Goal: Task Accomplishment & Management: Manage account settings

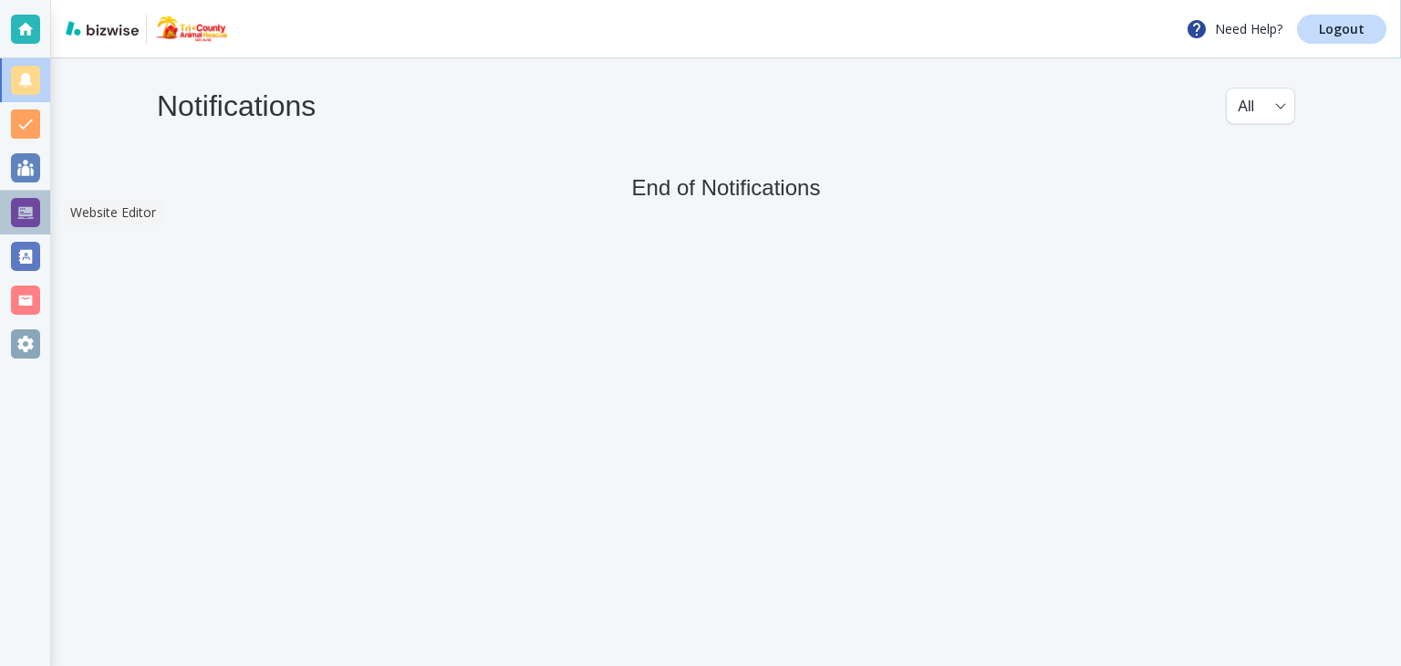
click at [18, 203] on div at bounding box center [25, 212] width 29 height 29
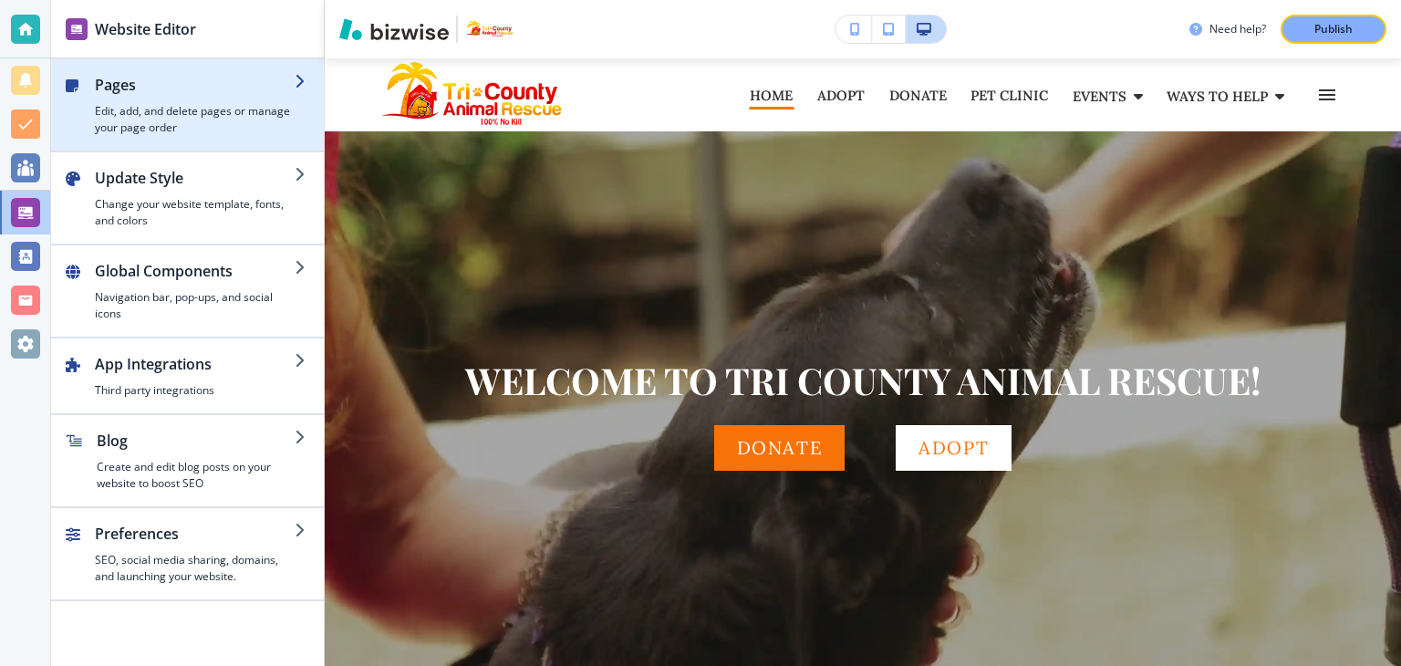
click at [123, 125] on h4 "Edit, add, and delete pages or manage your page order" at bounding box center [195, 119] width 200 height 33
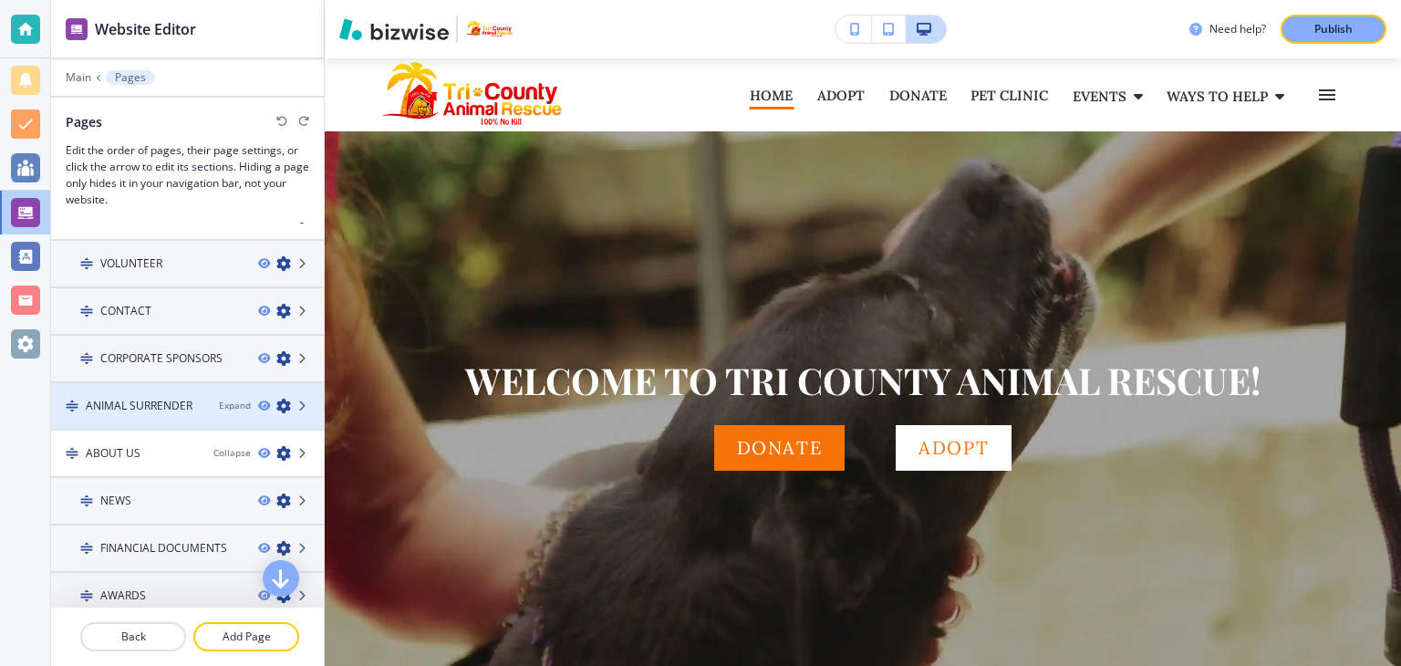
scroll to position [91, 0]
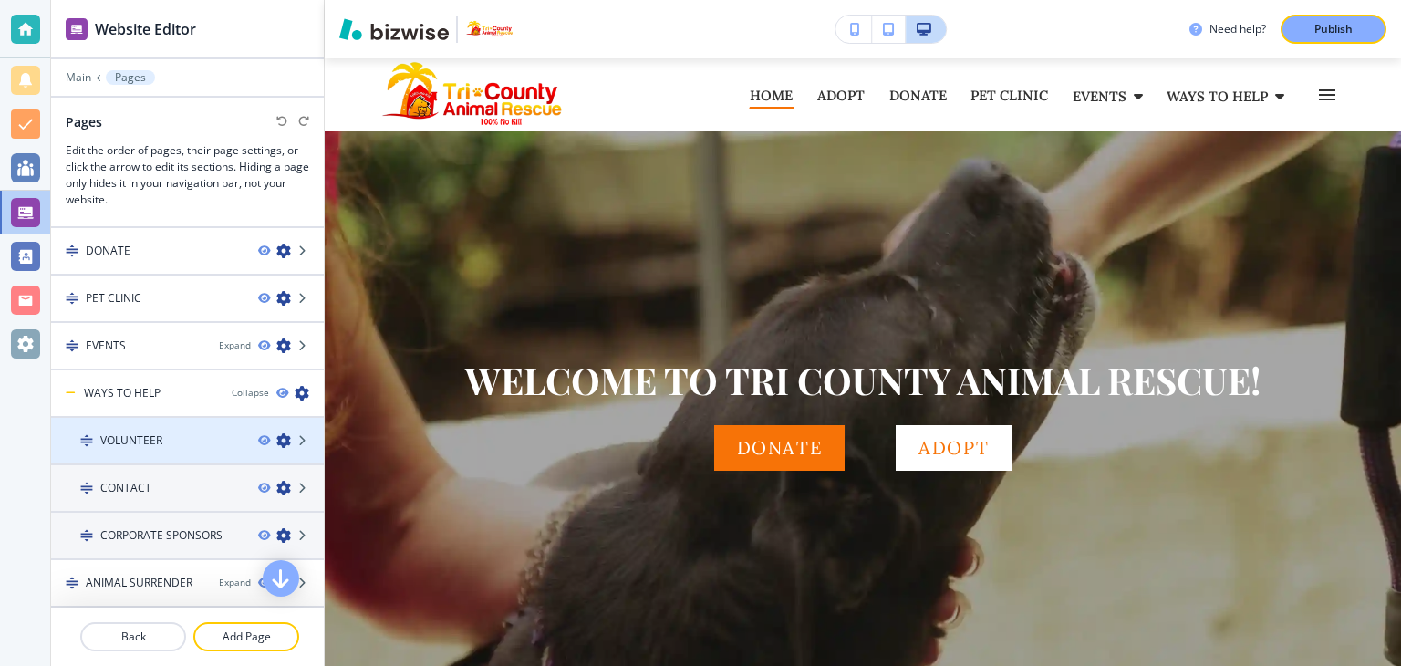
click at [161, 443] on h4 "VOLUNTEER" at bounding box center [131, 440] width 62 height 16
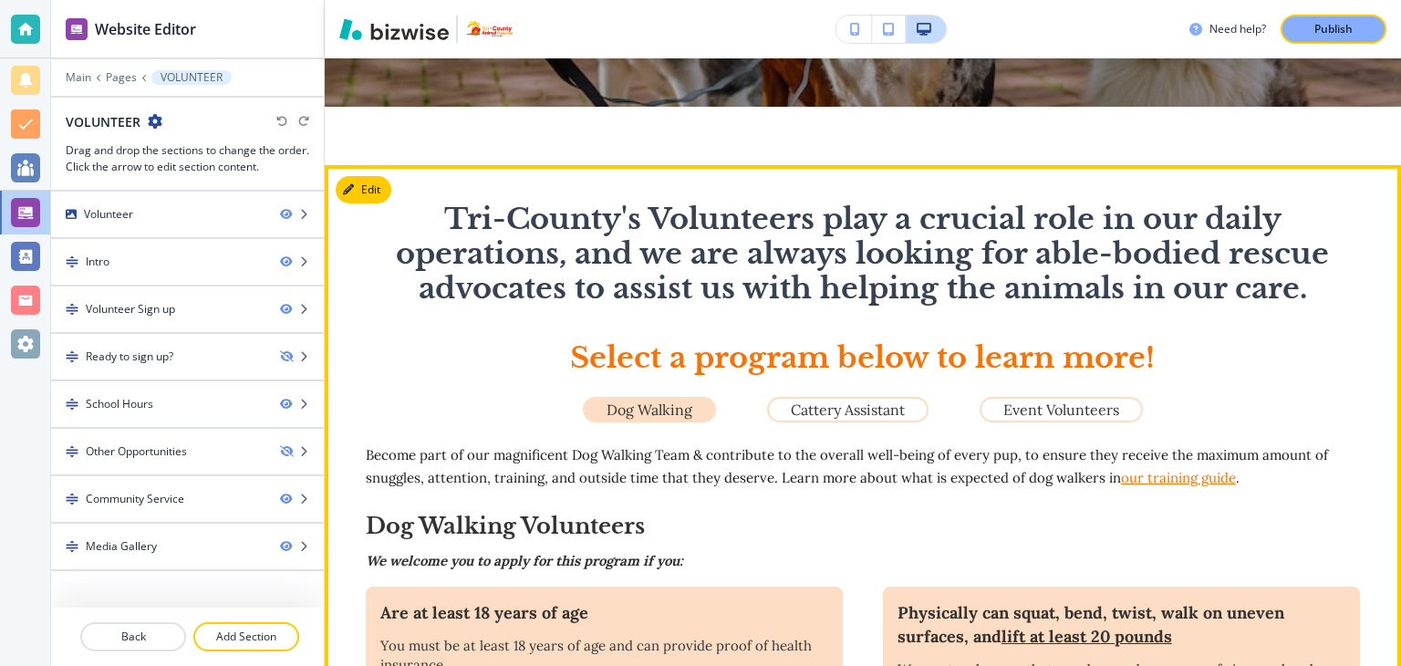
scroll to position [547, 0]
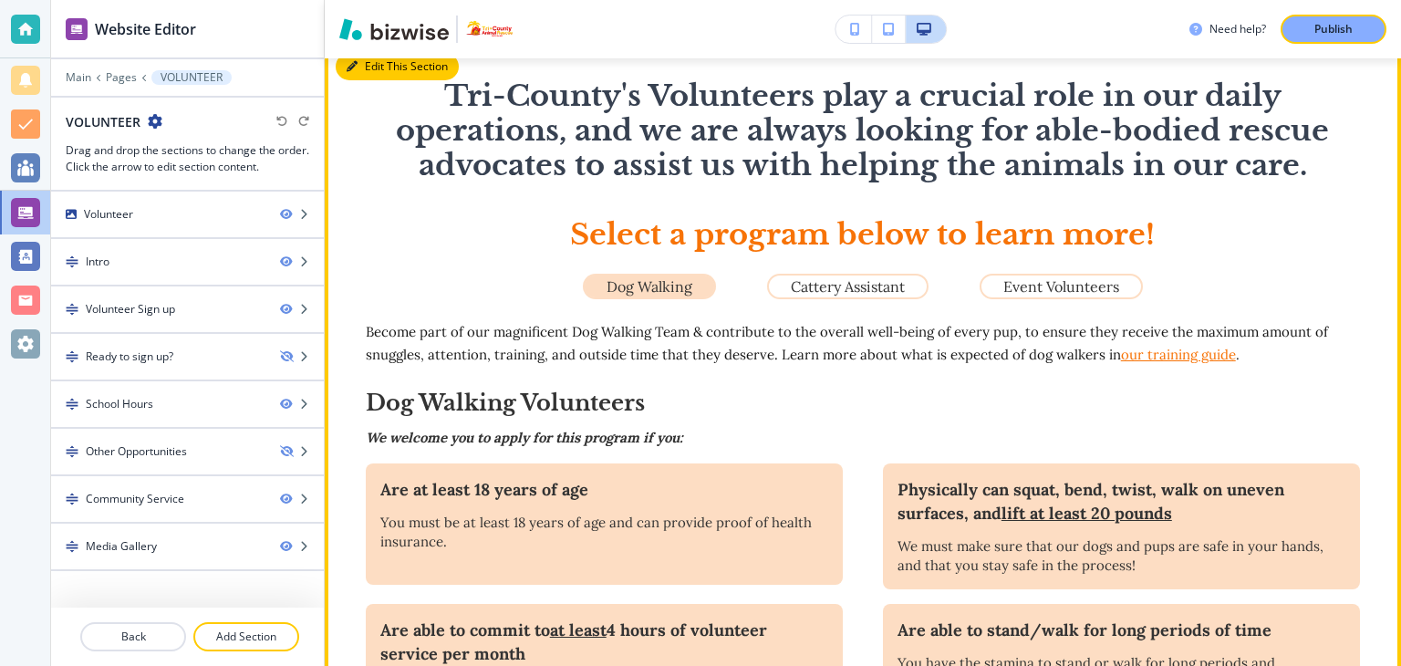
click at [362, 70] on button "Edit This Section" at bounding box center [397, 66] width 123 height 27
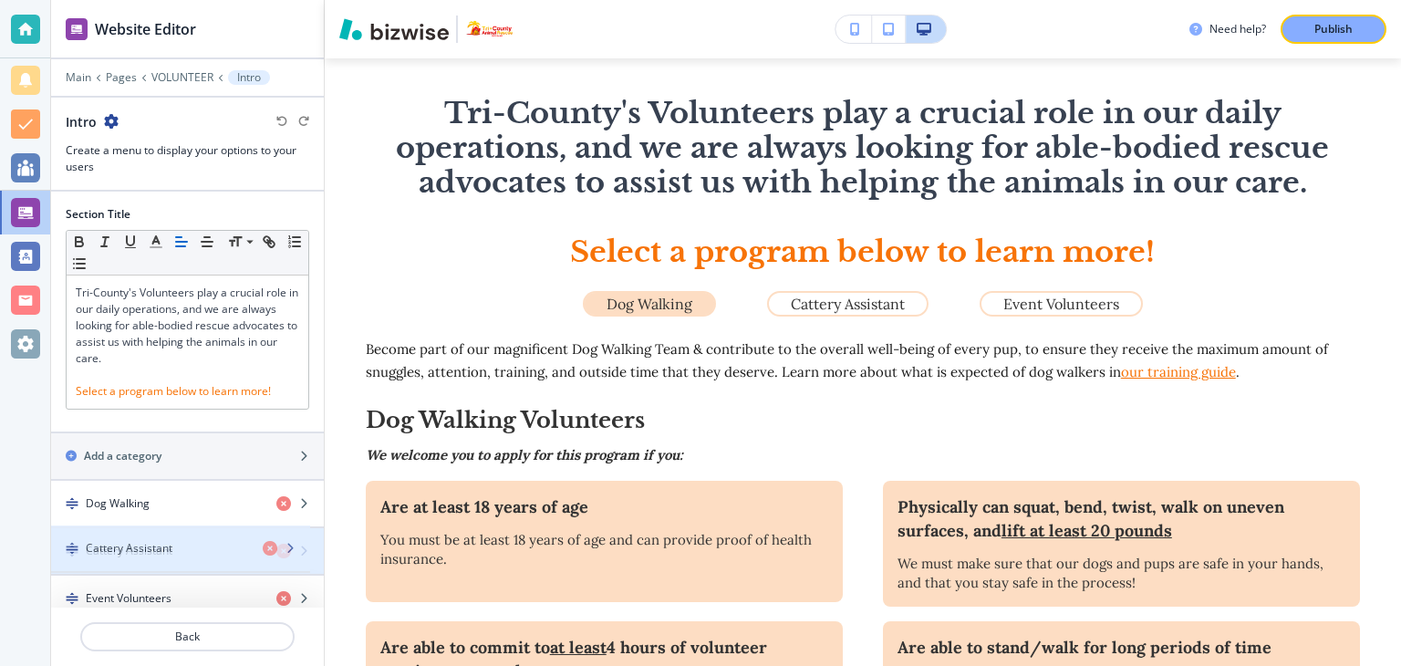
click at [136, 547] on h4 "Cattery Assistant" at bounding box center [129, 551] width 87 height 16
click at [136, 548] on h4 "Cattery Assistant" at bounding box center [129, 551] width 87 height 16
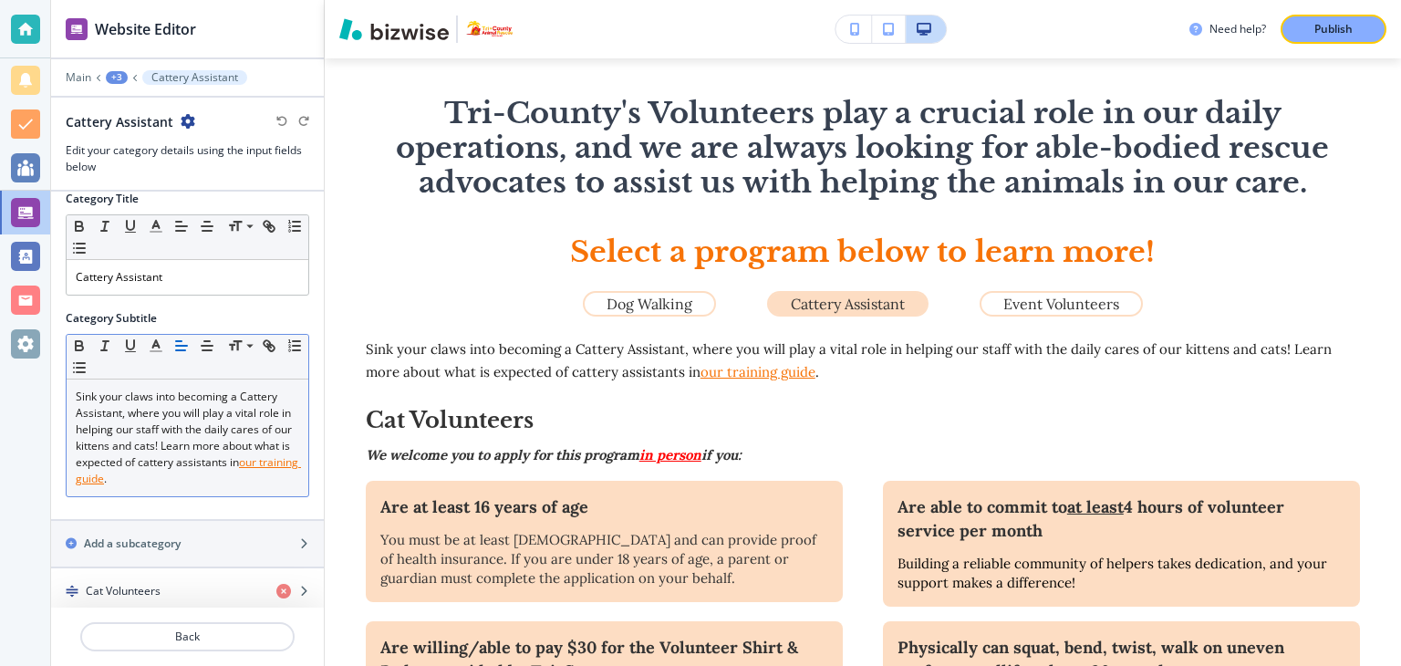
scroll to position [20, 0]
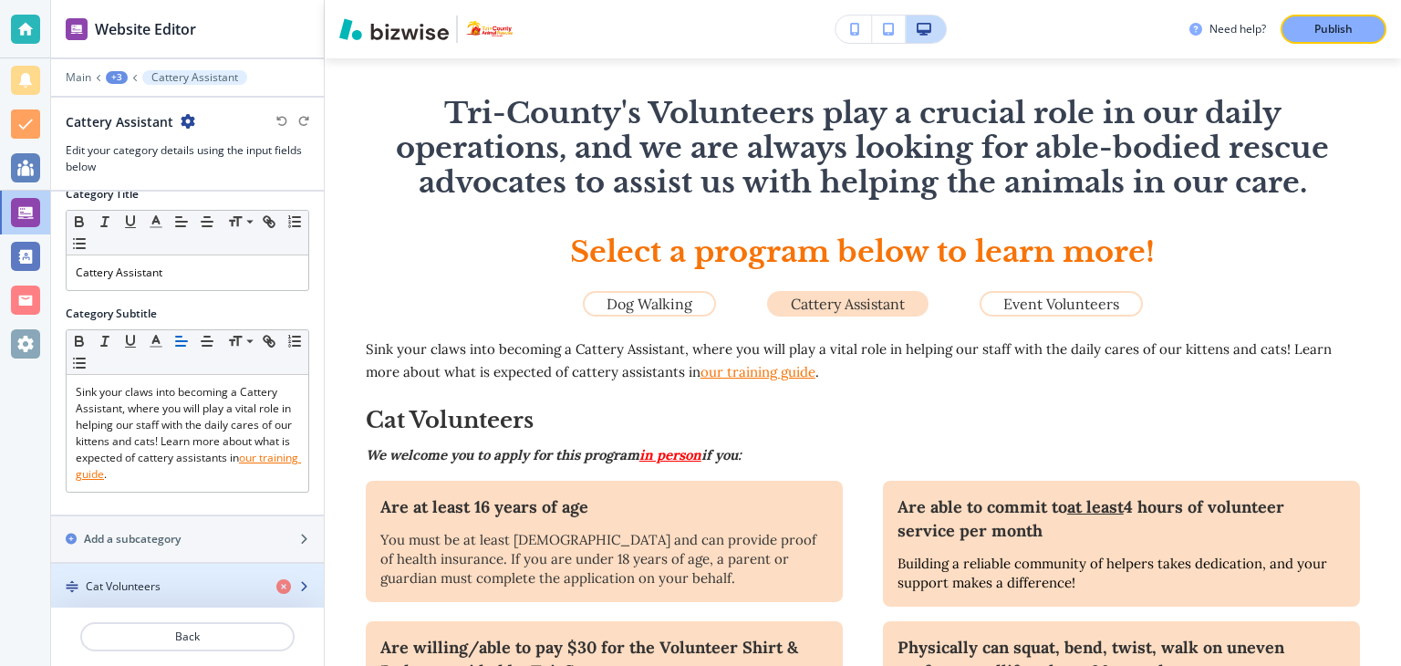
click at [135, 587] on h4 "Cat Volunteers" at bounding box center [123, 586] width 75 height 16
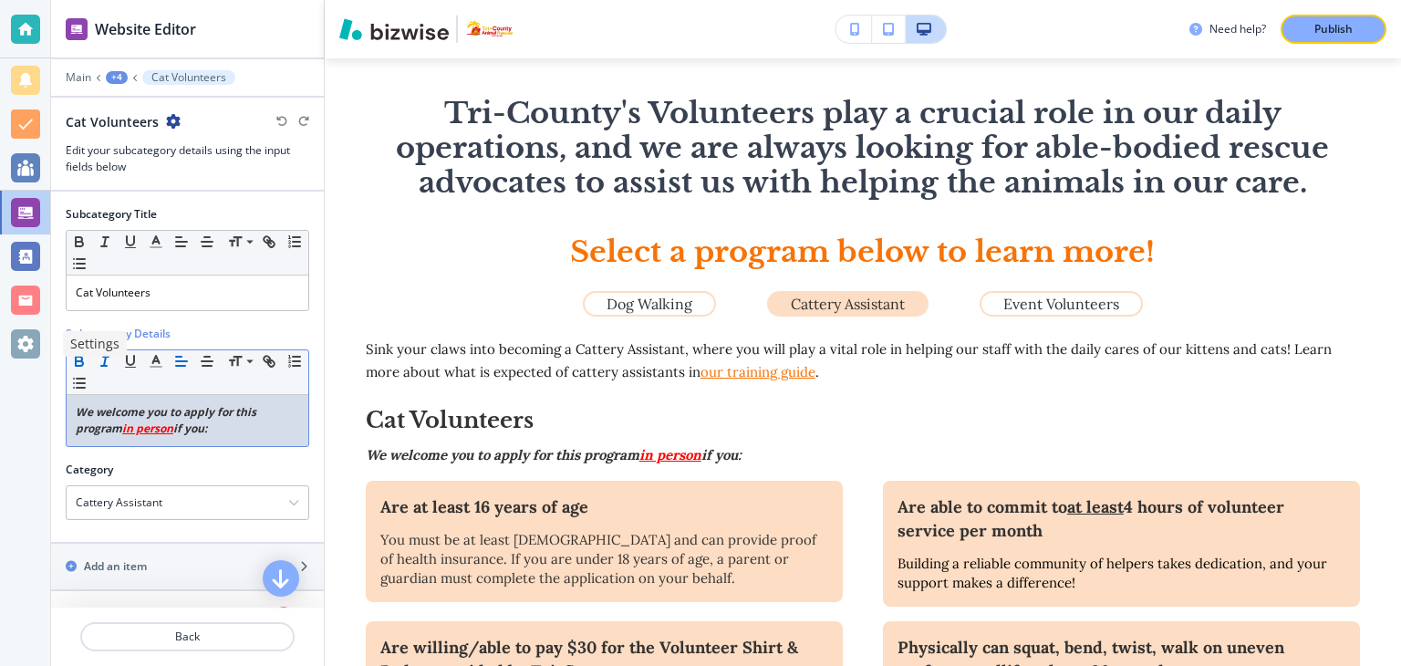
drag, startPoint x: 215, startPoint y: 429, endPoint x: 19, endPoint y: 362, distance: 207.2
click at [19, 362] on div "Website Editor Main +4 Cat Volunteers Cat Volunteers Edit your subcategory deta…" at bounding box center [700, 333] width 1401 height 666
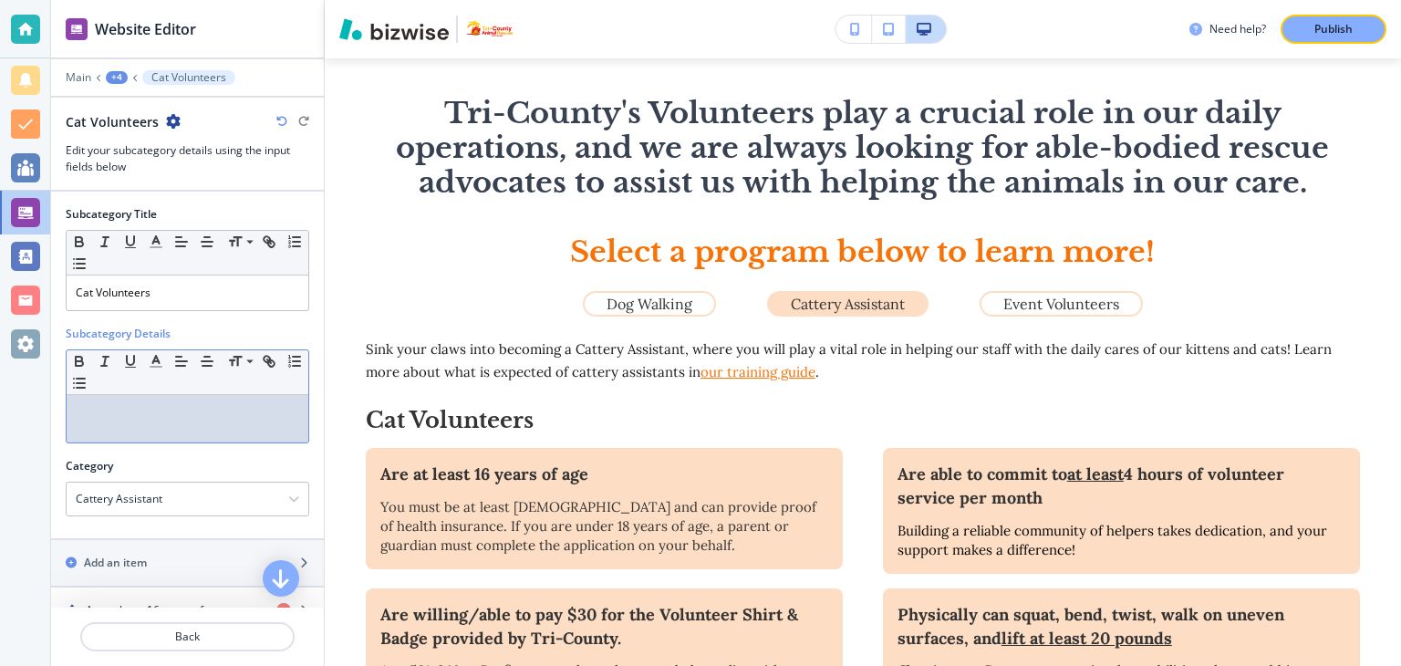
click at [146, 413] on p at bounding box center [188, 412] width 224 height 16
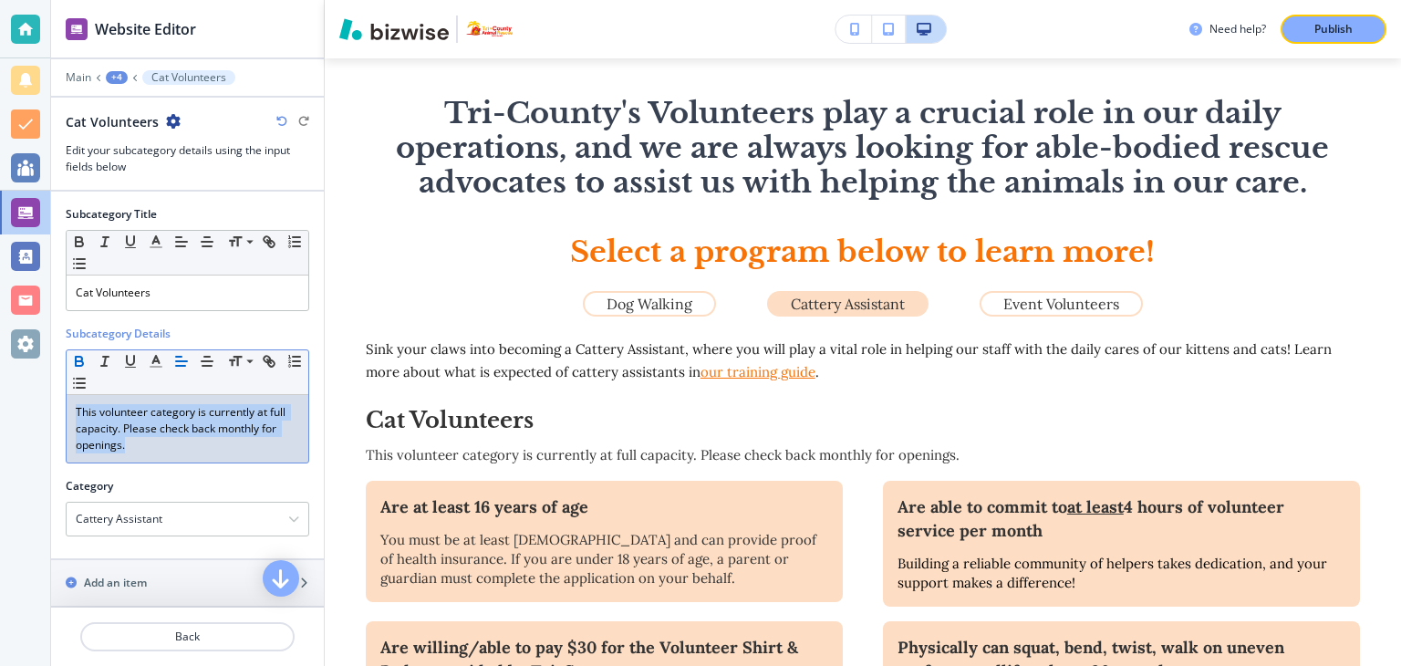
drag, startPoint x: 162, startPoint y: 448, endPoint x: 80, endPoint y: 364, distance: 117.4
click at [65, 401] on div "Subcategory Title Small Normal Large Huge Cat Volunteers Subcategory Details Sm…" at bounding box center [187, 375] width 273 height 367
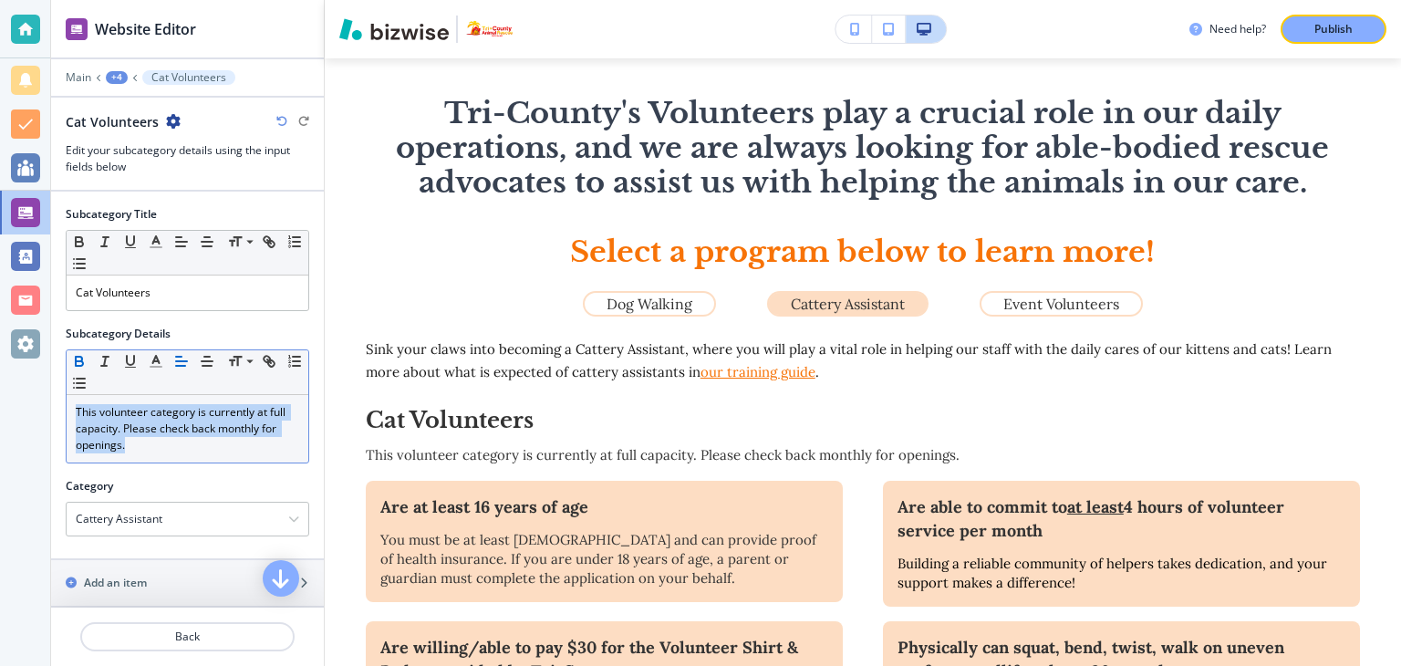
drag, startPoint x: 74, startPoint y: 354, endPoint x: 151, endPoint y: 379, distance: 81.4
click at [78, 358] on icon "button" at bounding box center [79, 361] width 16 height 16
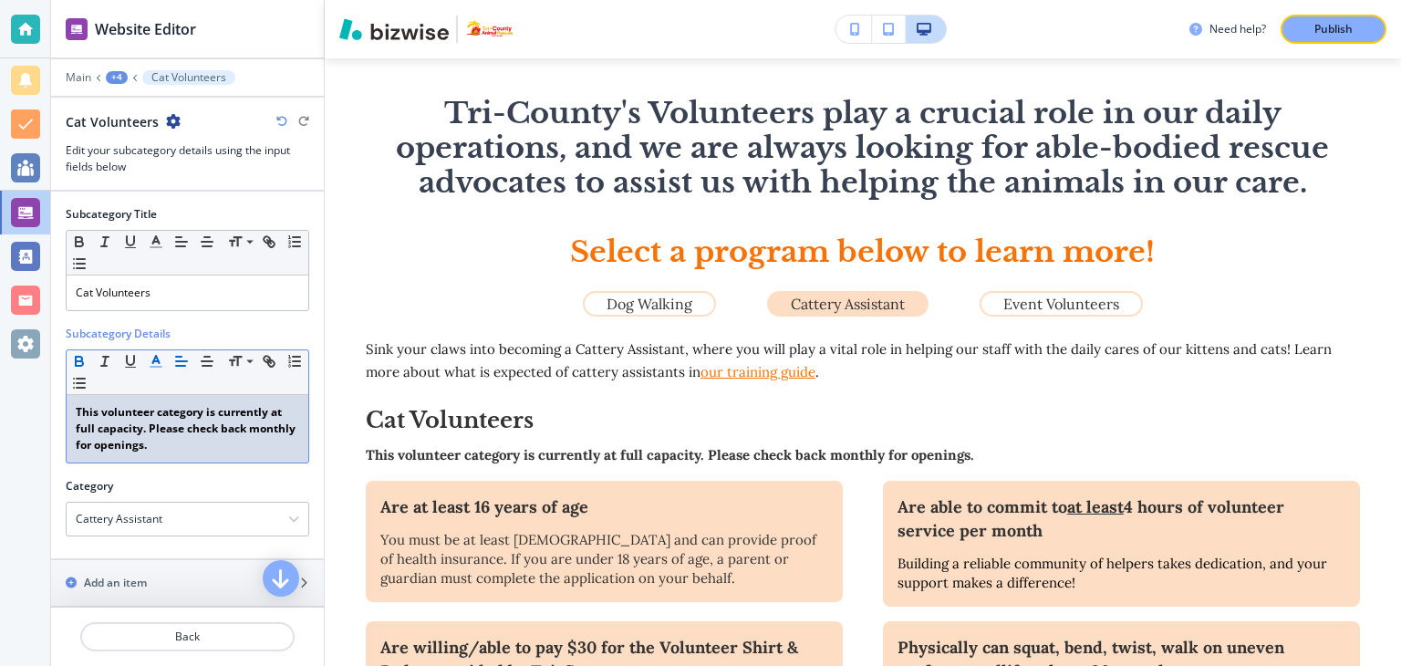
click at [154, 366] on icon "button" at bounding box center [156, 361] width 16 height 16
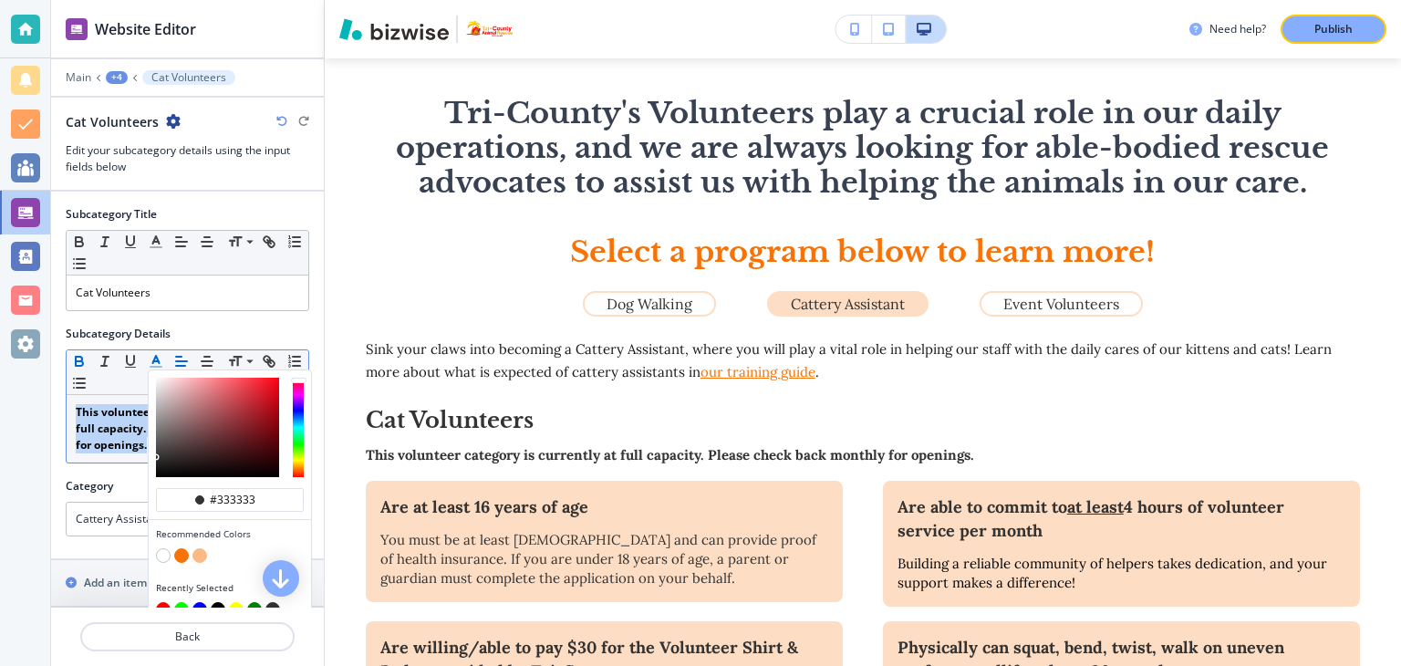
click at [296, 378] on div "button" at bounding box center [298, 427] width 11 height 99
drag, startPoint x: 274, startPoint y: 375, endPoint x: 283, endPoint y: 380, distance: 10.6
click at [283, 380] on div "button" at bounding box center [230, 427] width 162 height 114
drag, startPoint x: 275, startPoint y: 374, endPoint x: 285, endPoint y: 384, distance: 14.2
click at [285, 384] on div "button" at bounding box center [230, 427] width 162 height 114
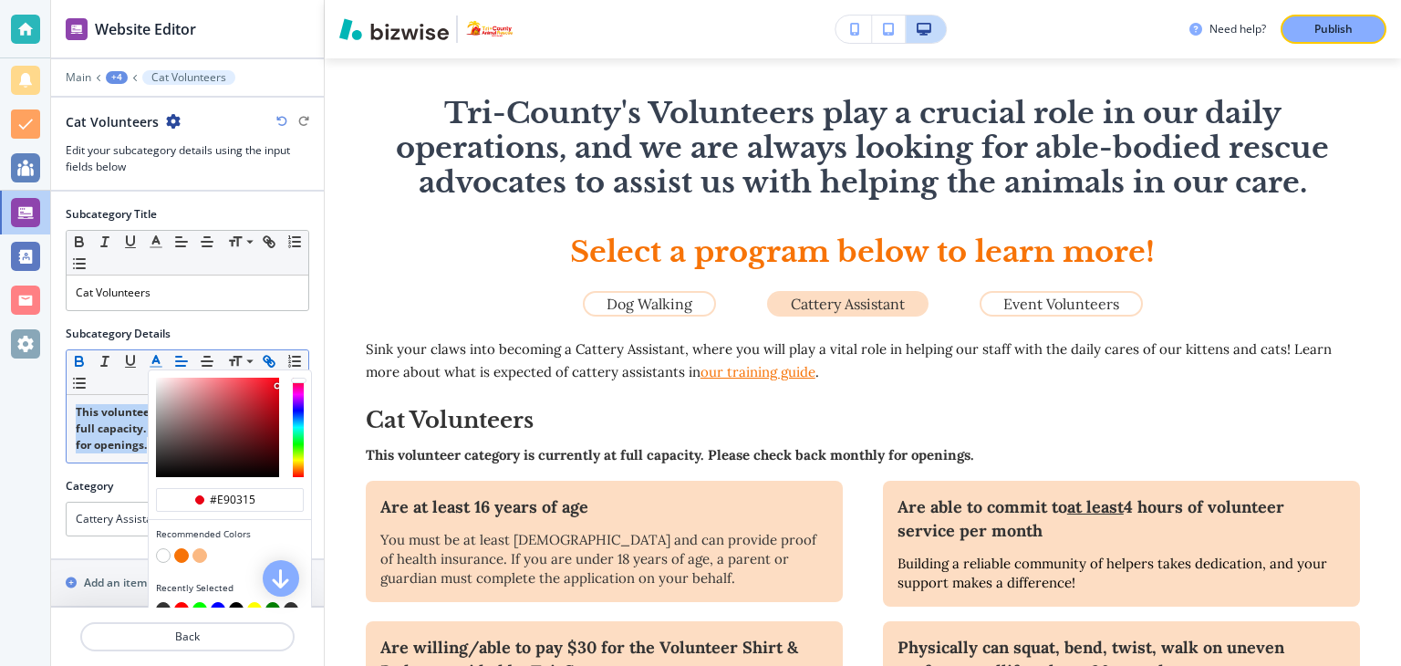
drag, startPoint x: 276, startPoint y: 384, endPoint x: 277, endPoint y: 359, distance: 24.7
click at [277, 359] on div "#e90315 Recommended Colors Recently Selected Small Normal Large Huge" at bounding box center [188, 372] width 242 height 45
click at [274, 378] on div "button" at bounding box center [217, 427] width 123 height 99
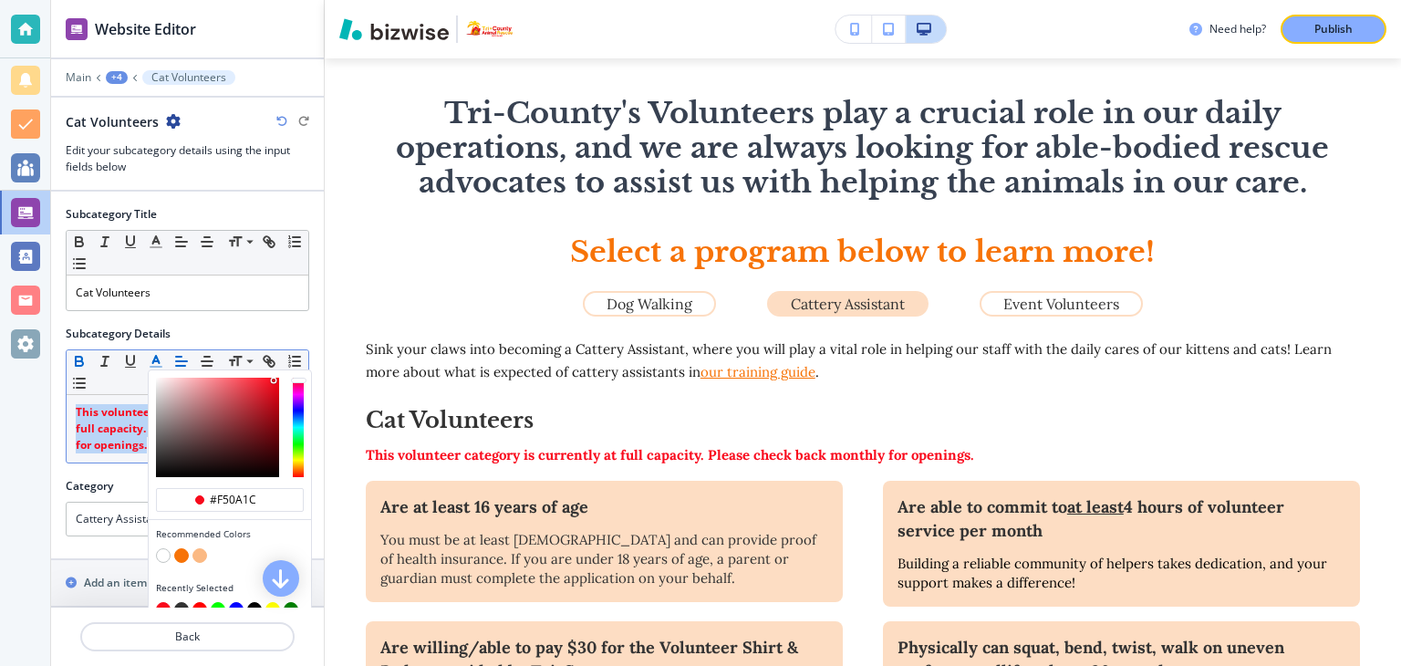
type input "#f20619"
click at [281, 384] on div "button" at bounding box center [230, 427] width 162 height 114
click at [282, 344] on div at bounding box center [188, 345] width 244 height 7
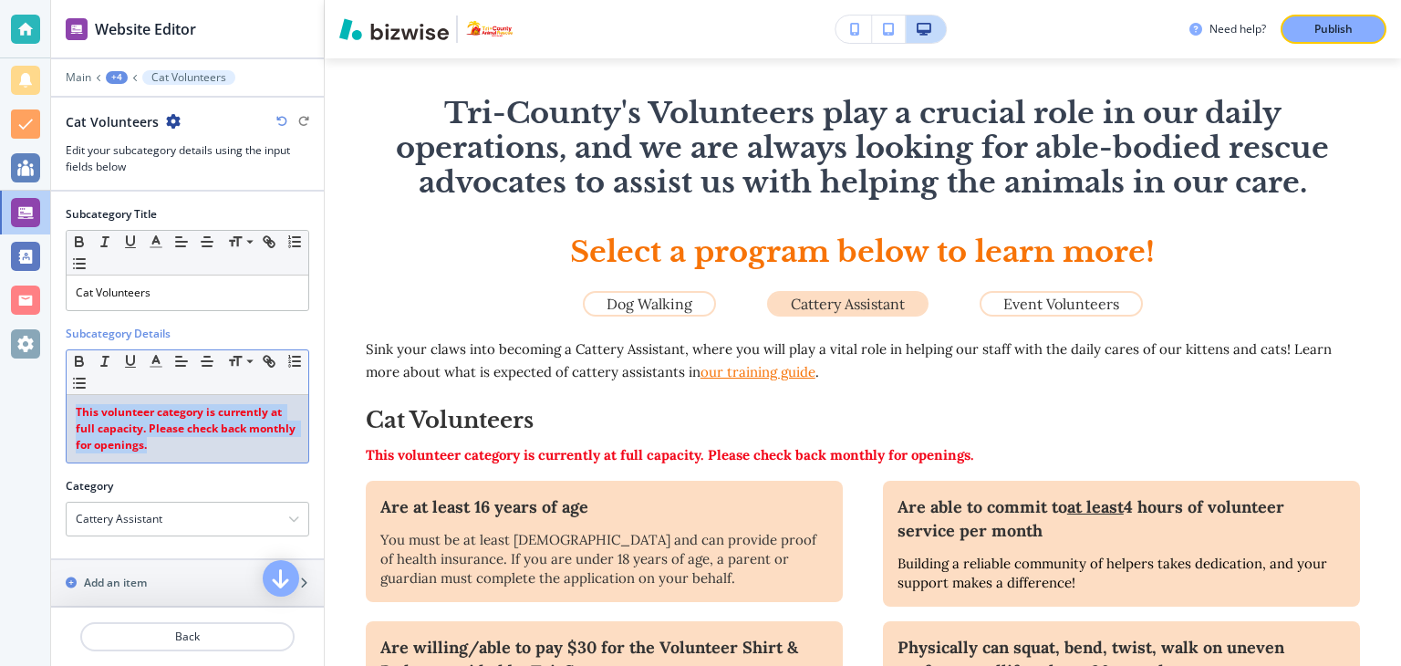
drag, startPoint x: 213, startPoint y: 443, endPoint x: 40, endPoint y: 380, distance: 183.6
click at [40, 379] on div "Website Editor Main +4 Cat Volunteers Cat Volunteers Edit your subcategory deta…" at bounding box center [700, 333] width 1401 height 666
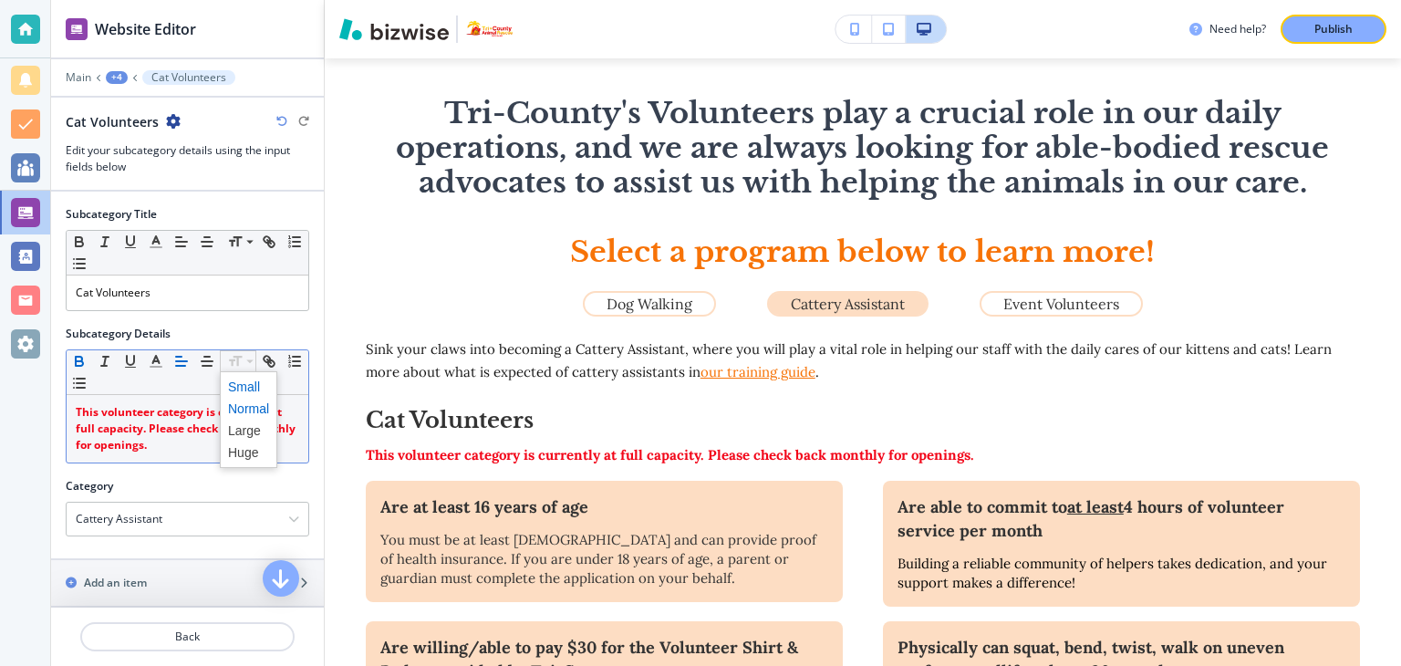
click at [234, 384] on span at bounding box center [248, 387] width 41 height 22
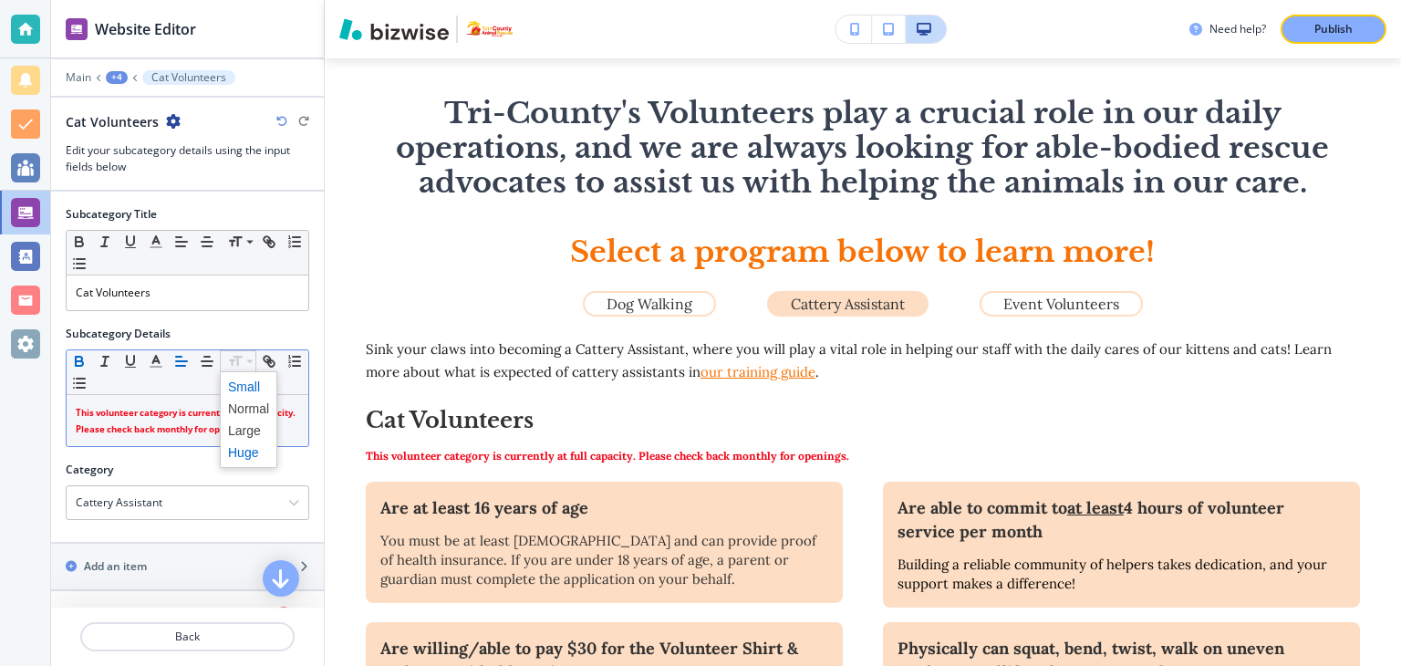
click at [248, 445] on span at bounding box center [248, 453] width 41 height 22
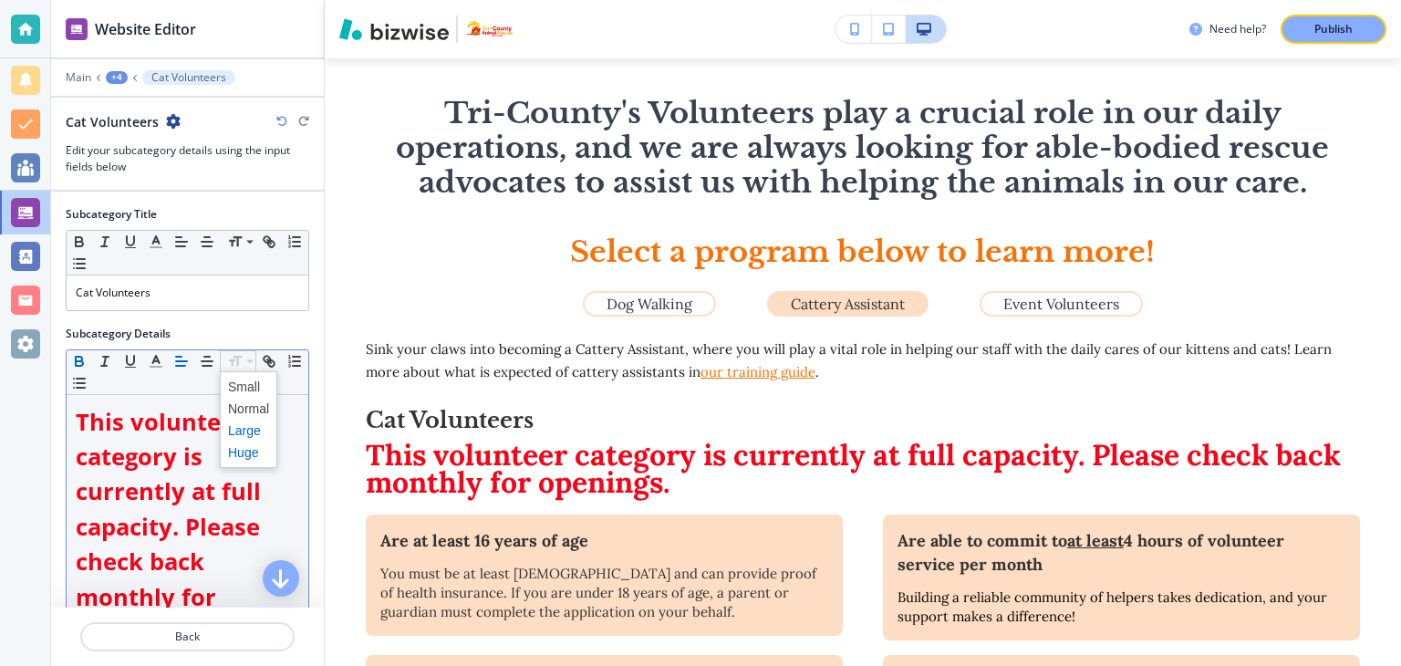
click at [248, 426] on span at bounding box center [248, 431] width 41 height 22
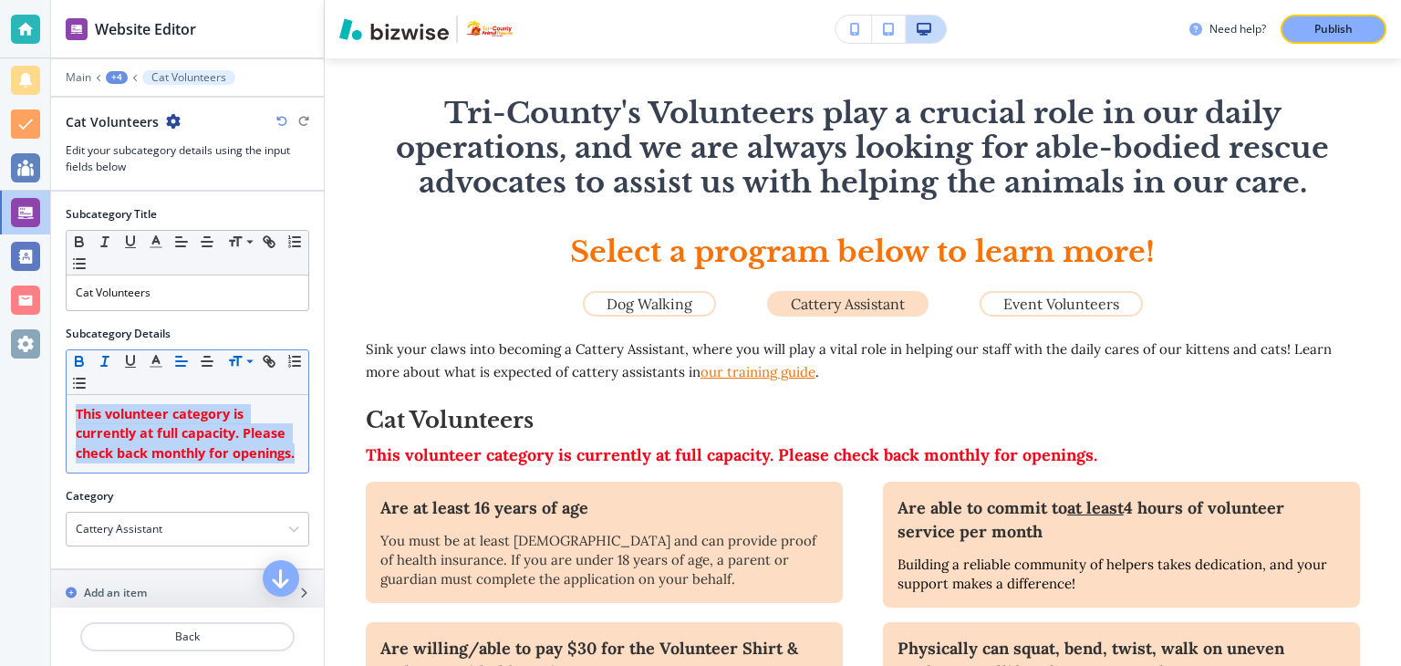
click at [101, 359] on icon "button" at bounding box center [105, 361] width 16 height 16
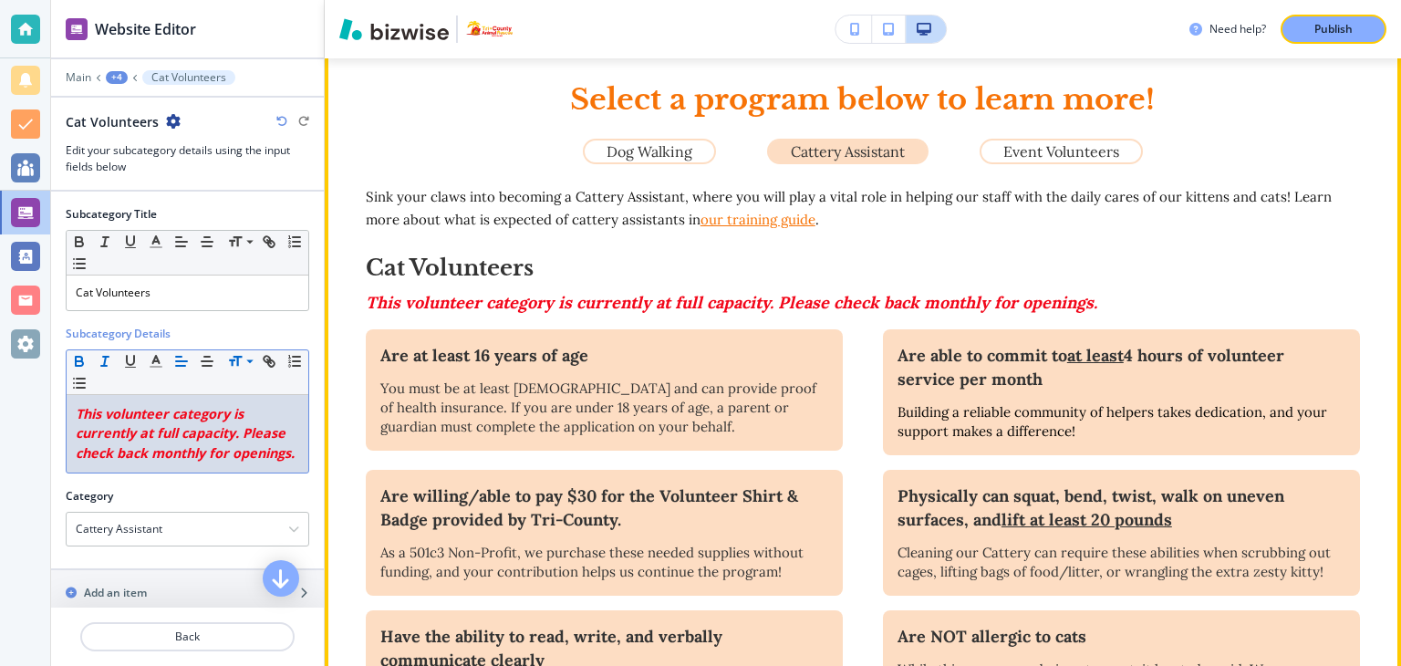
scroll to position [713, 0]
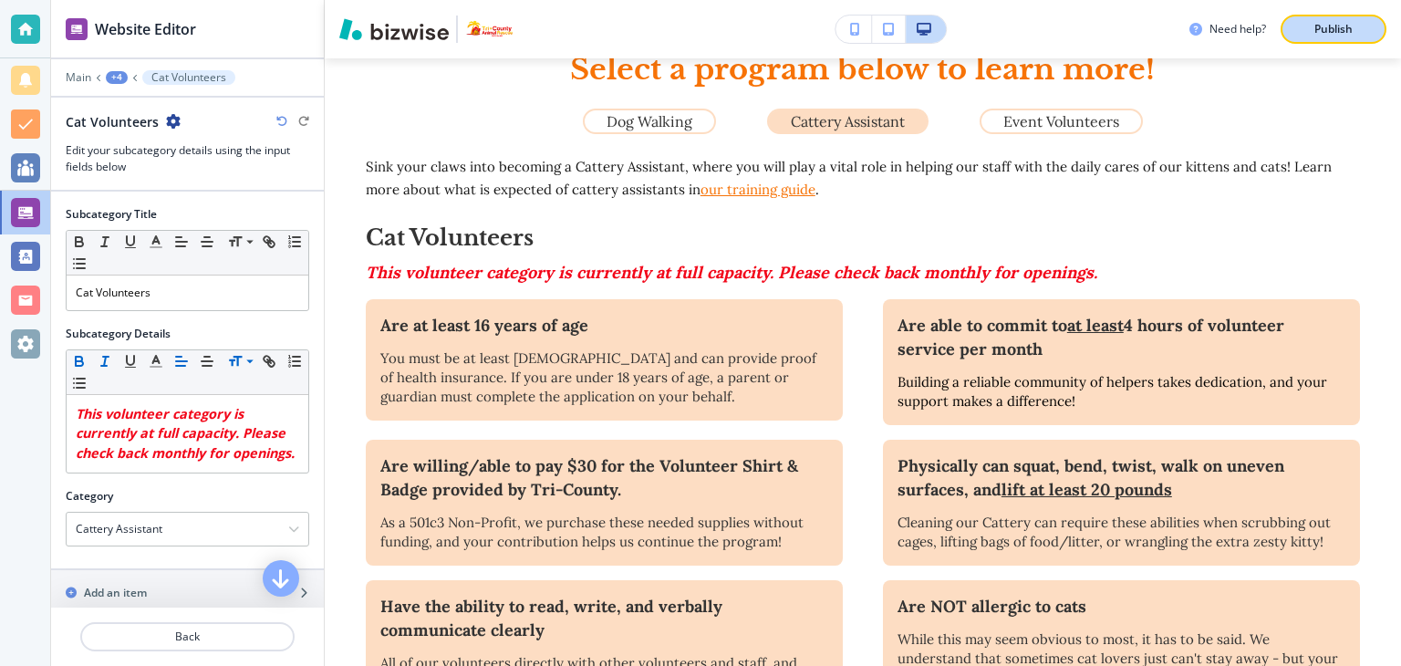
click at [1311, 23] on div "Publish" at bounding box center [1334, 29] width 58 height 16
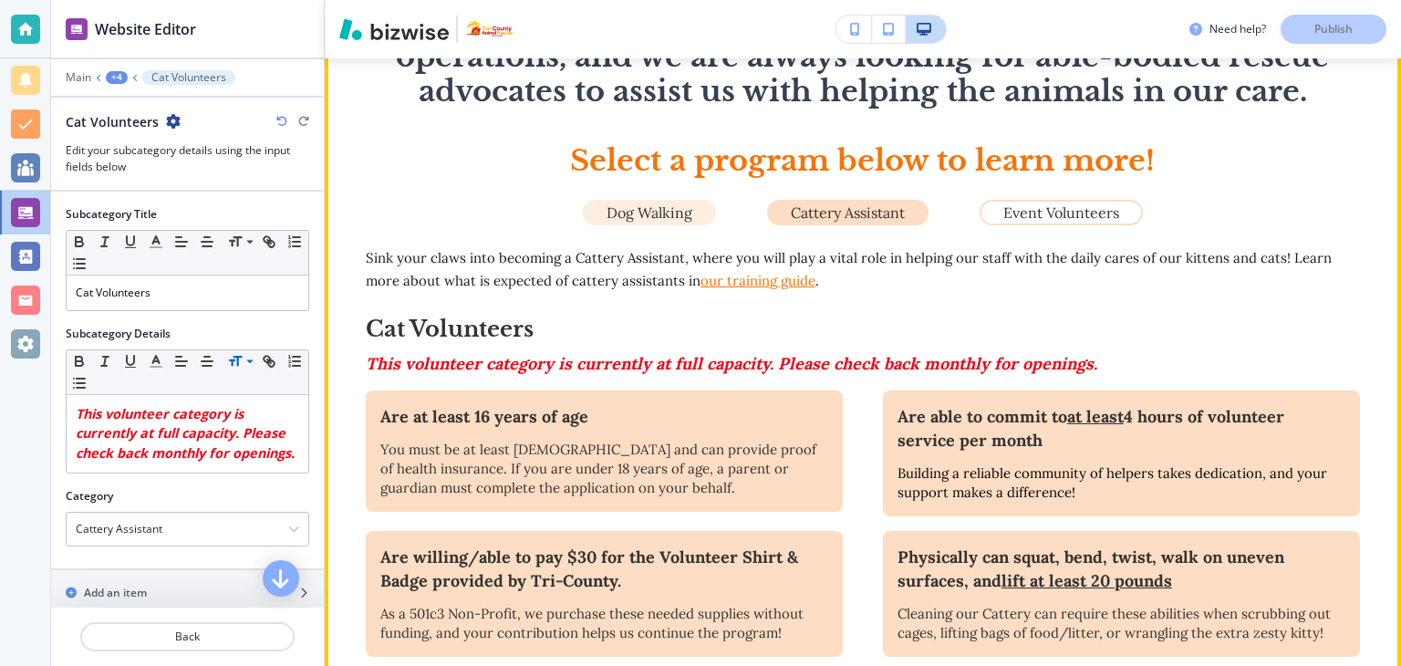
click at [653, 204] on p "Dog Walking" at bounding box center [650, 212] width 86 height 16
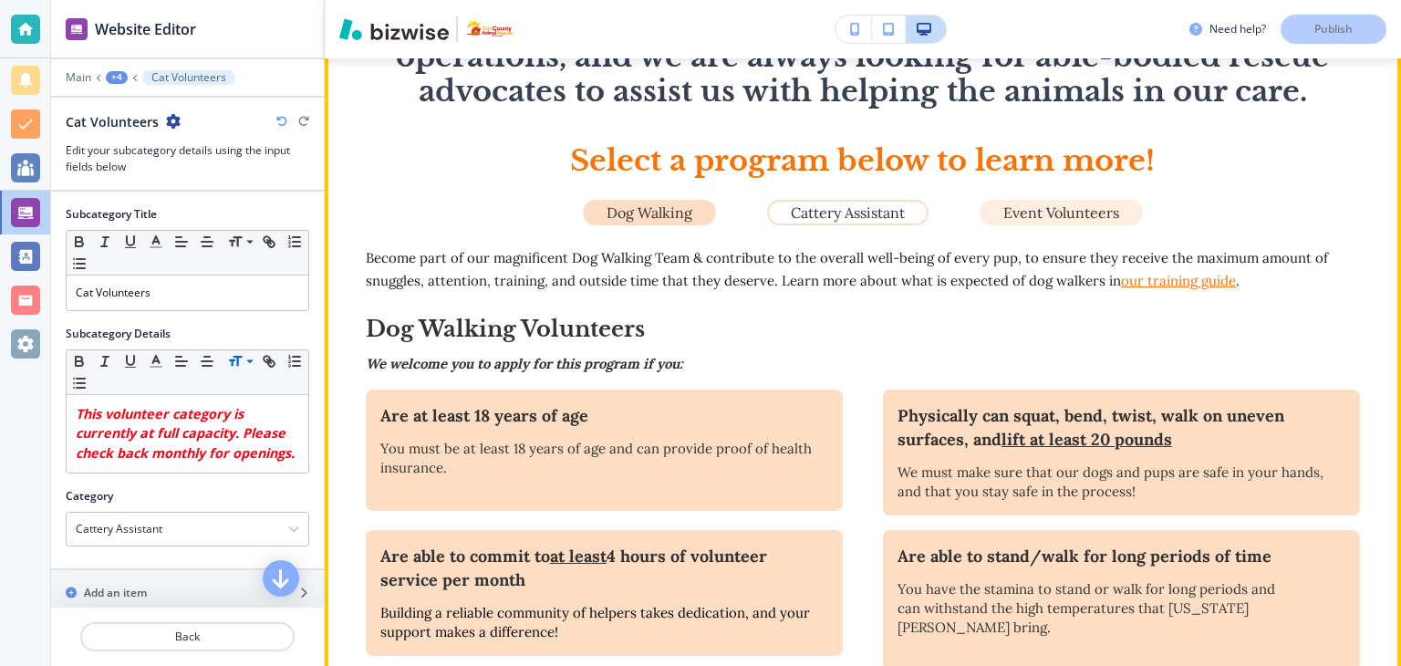
click at [1044, 216] on p "Event Volunteers" at bounding box center [1062, 212] width 116 height 16
